Goal: Go to known website: Access a specific website the user already knows

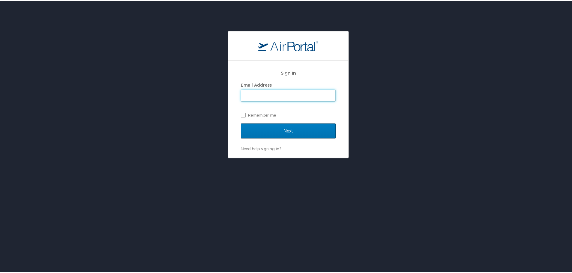
type input "victor.vialpando@ncsl.org"
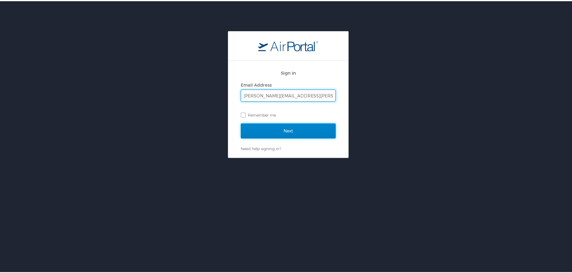
click at [303, 128] on input "Next" at bounding box center [288, 129] width 95 height 15
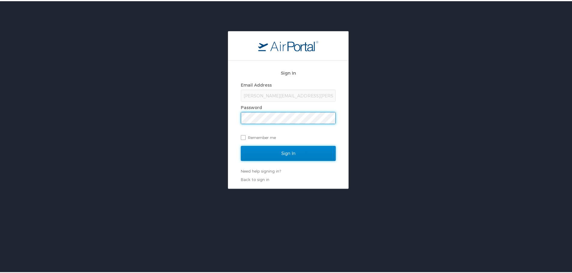
click at [302, 154] on input "Sign In" at bounding box center [288, 152] width 95 height 15
